Goal: Information Seeking & Learning: Learn about a topic

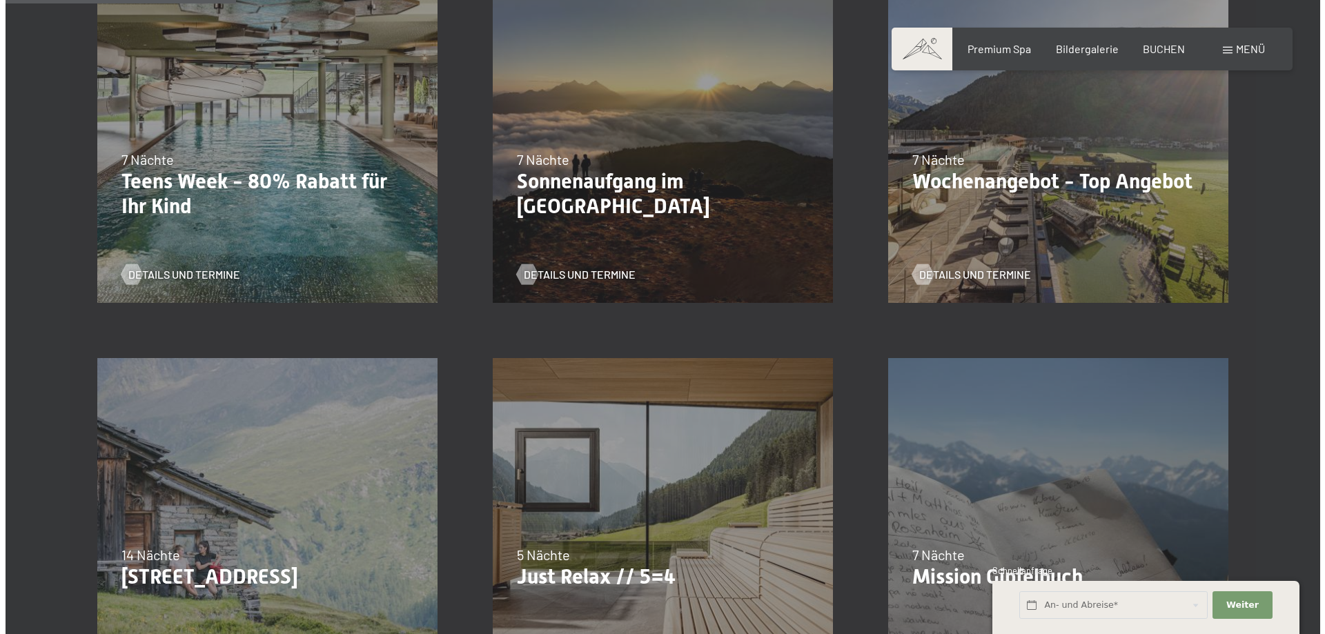
scroll to position [345, 0]
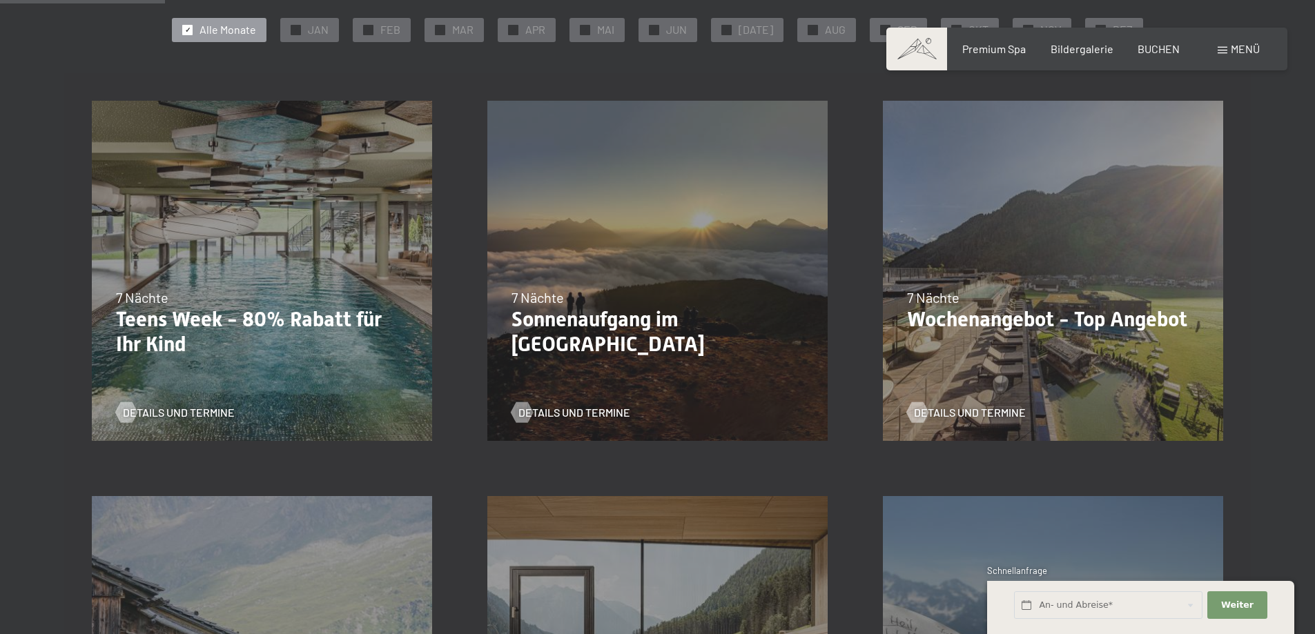
click at [1247, 47] on span "Menü" at bounding box center [1245, 48] width 29 height 13
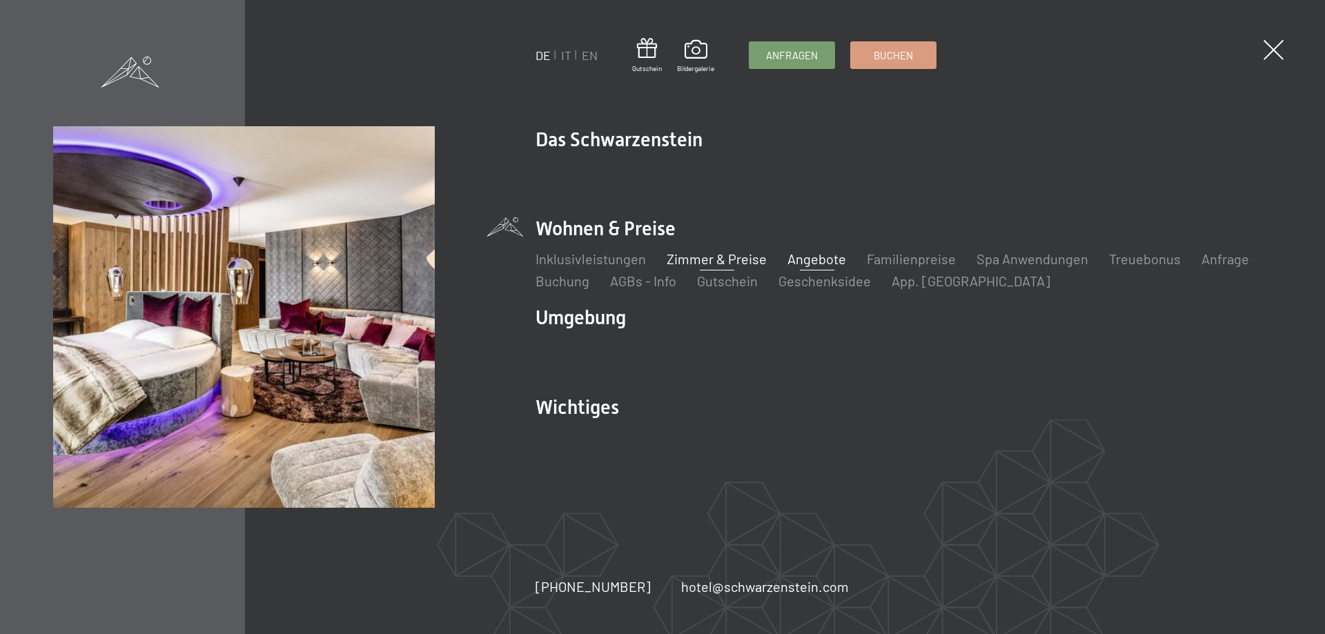
click at [722, 255] on link "Zimmer & Preise" at bounding box center [717, 259] width 100 height 17
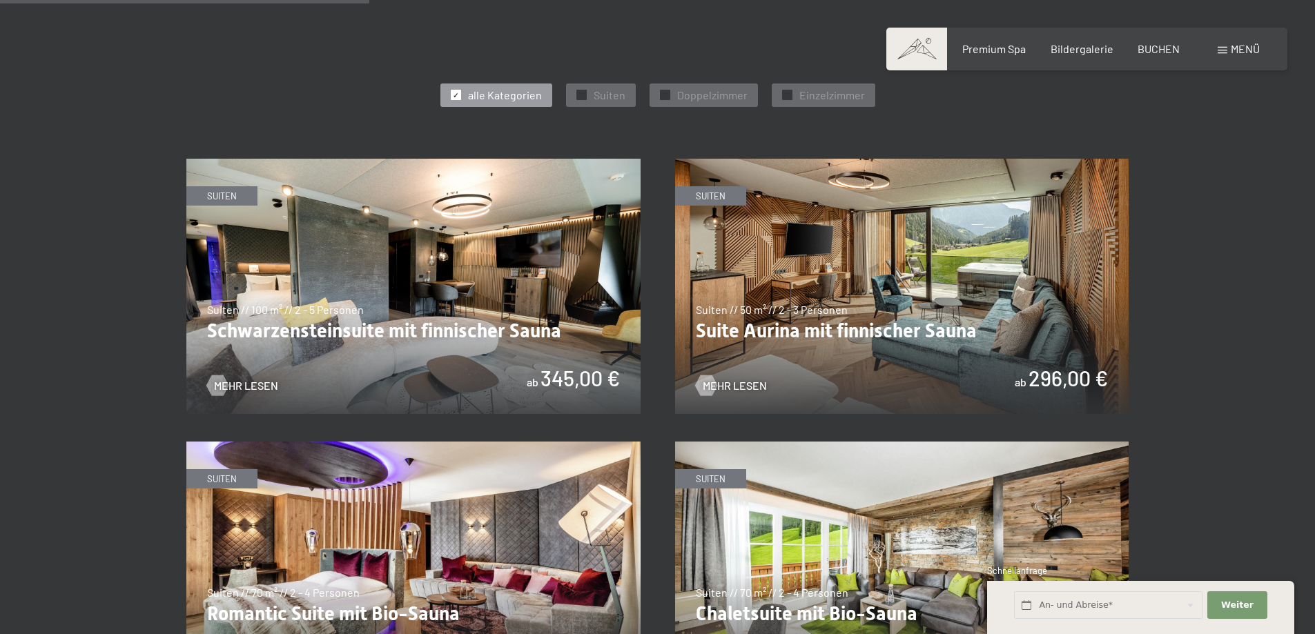
scroll to position [1242, 0]
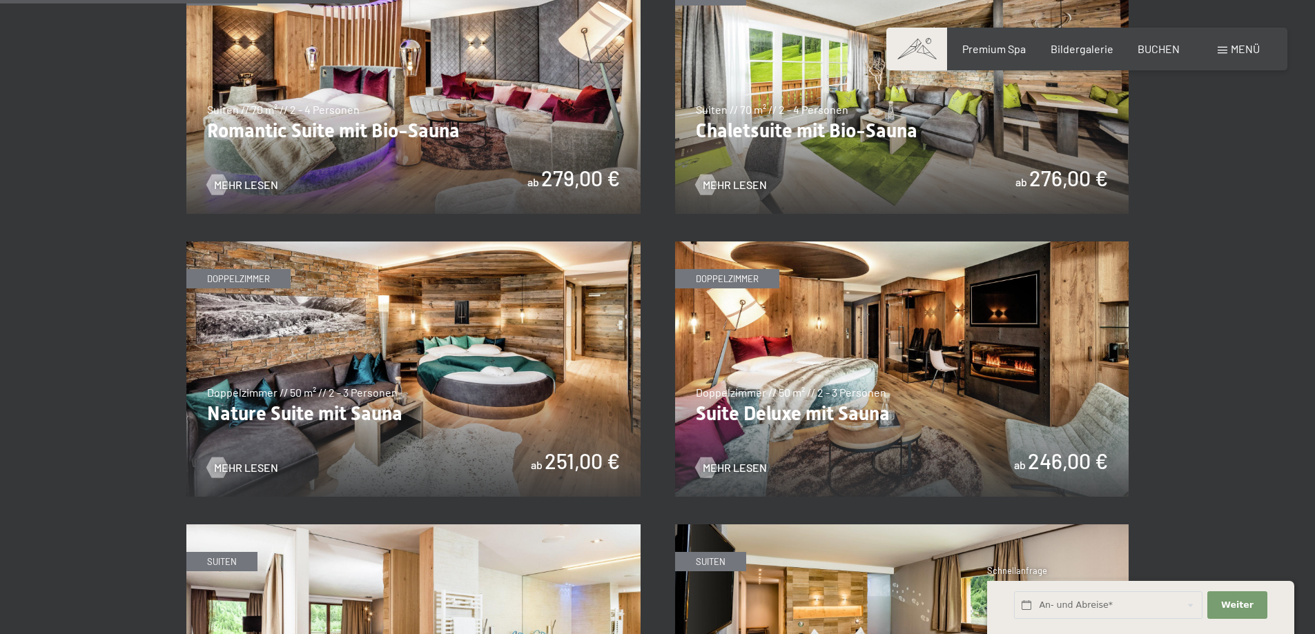
click at [502, 393] on img at bounding box center [413, 369] width 454 height 255
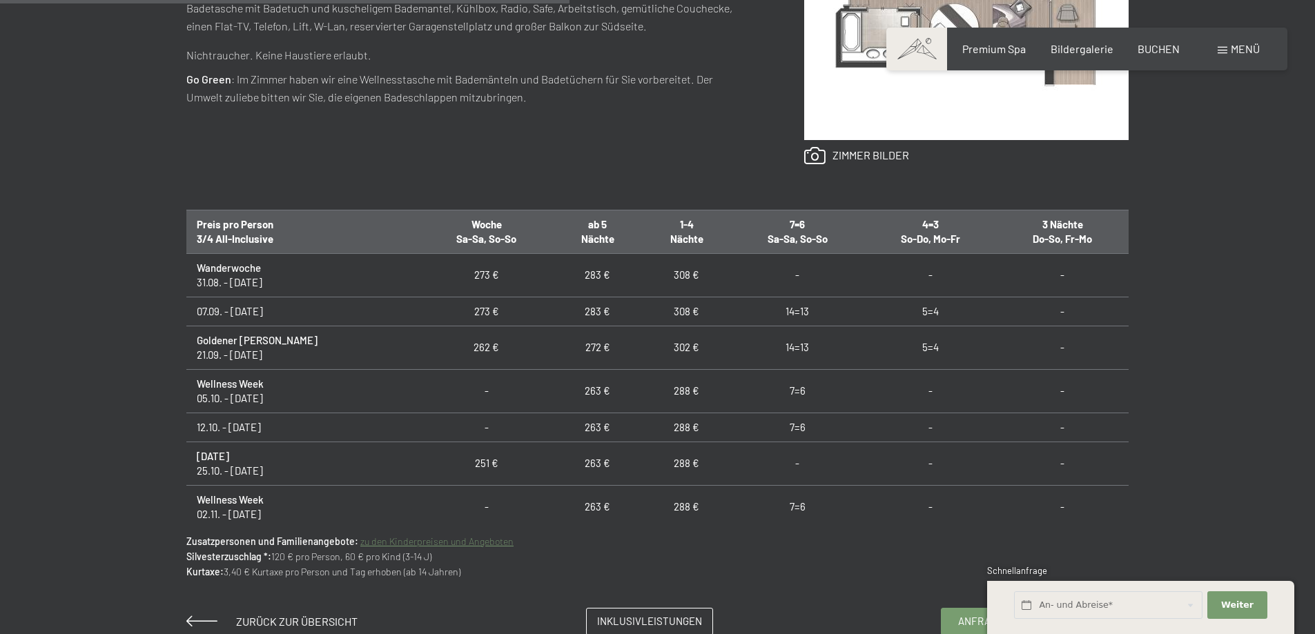
click at [654, 146] on div "Ausstattung Luxuriöses Wohn-Schlafzimmer mit ca. 50 m², Naturholzboden, rundes …" at bounding box center [467, 31] width 563 height 268
